Goal: Entertainment & Leisure: Consume media (video, audio)

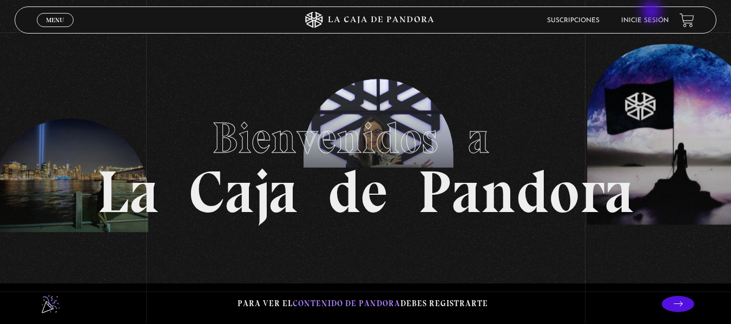
click at [653, 12] on li "Inicie sesión" at bounding box center [645, 20] width 48 height 17
click at [653, 20] on link "Inicie sesión" at bounding box center [645, 20] width 48 height 6
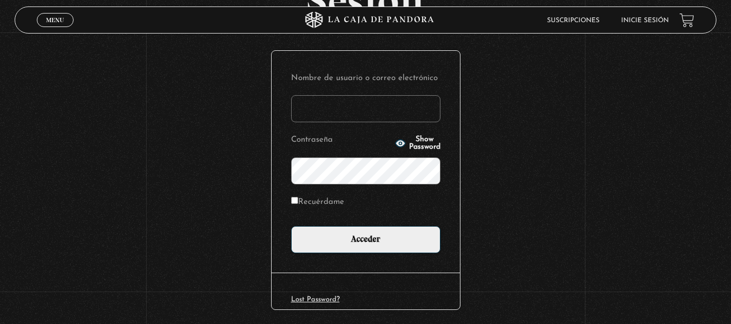
scroll to position [110, 0]
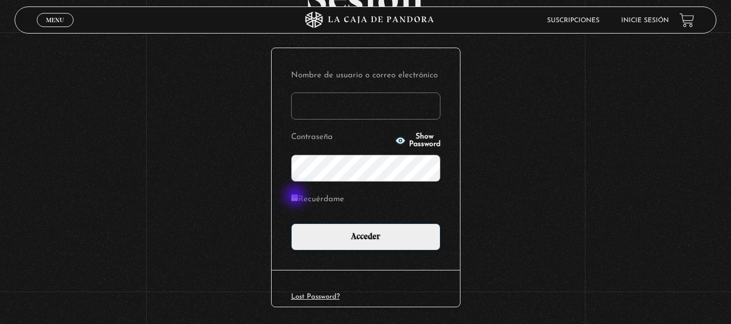
type input "[EMAIL_ADDRESS][DOMAIN_NAME]"
click at [297, 197] on input "Recuérdame" at bounding box center [294, 197] width 7 height 7
checkbox input "true"
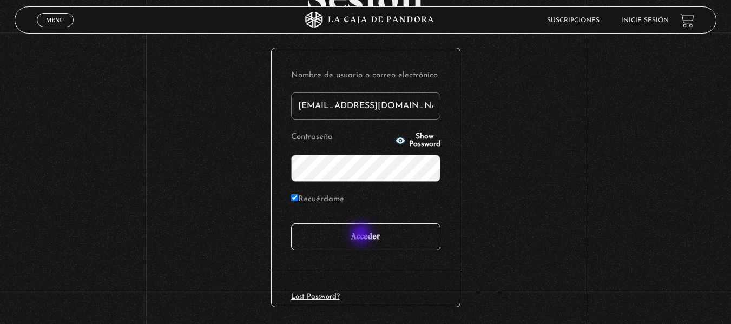
click at [362, 235] on input "Acceder" at bounding box center [365, 237] width 149 height 27
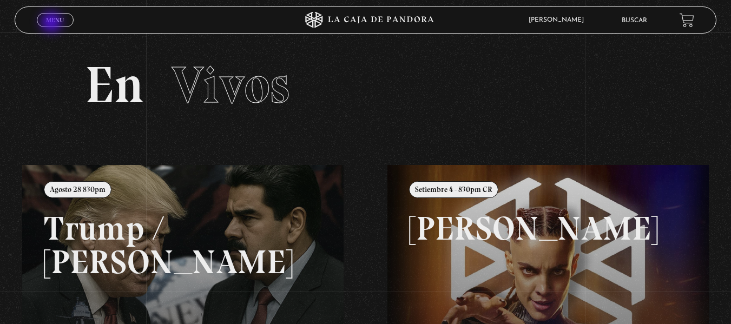
click at [53, 23] on span "Menu" at bounding box center [55, 20] width 18 height 6
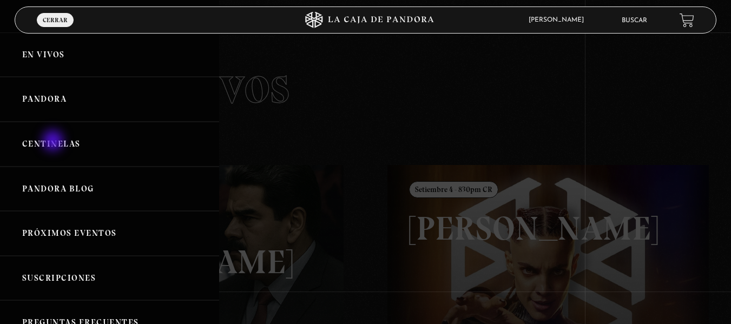
click at [54, 142] on link "Centinelas" at bounding box center [109, 144] width 219 height 45
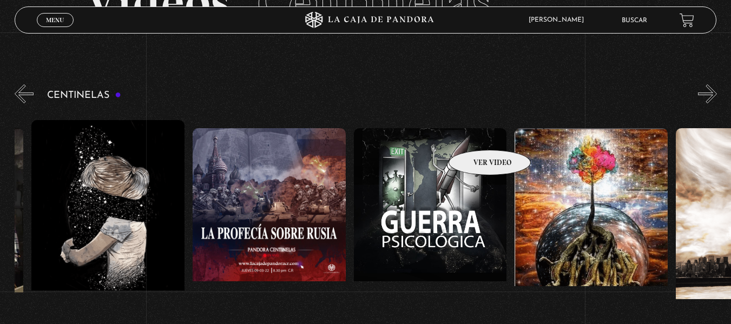
scroll to position [0, 11258]
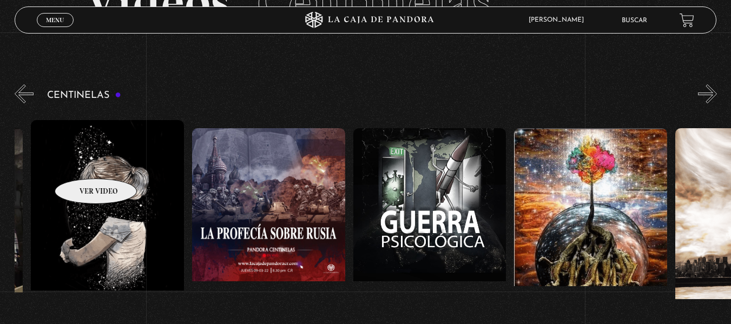
click at [82, 162] on figure at bounding box center [107, 217] width 153 height 195
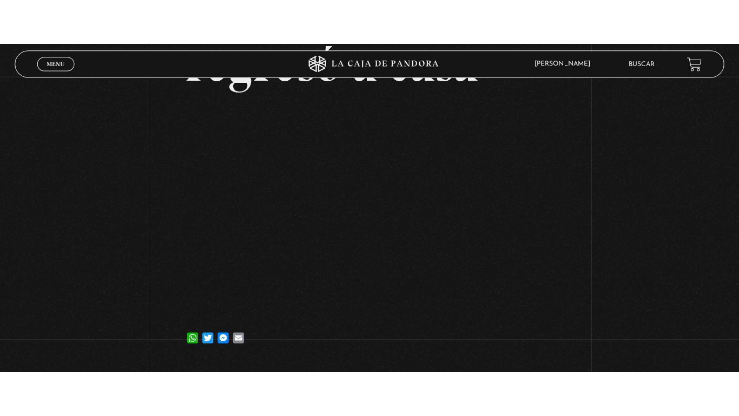
scroll to position [191, 0]
